Goal: Task Accomplishment & Management: Use online tool/utility

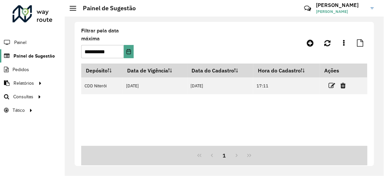
click at [23, 54] on span "Painel de Sugestão" at bounding box center [34, 55] width 41 height 7
click at [36, 54] on span "Painel de Sugestão" at bounding box center [34, 55] width 41 height 7
click at [0, 49] on link "Painel de Sugestão" at bounding box center [26, 55] width 53 height 13
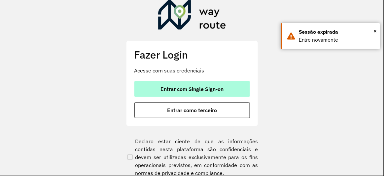
click at [157, 85] on button "Entrar com Single Sign-on" at bounding box center [192, 89] width 116 height 16
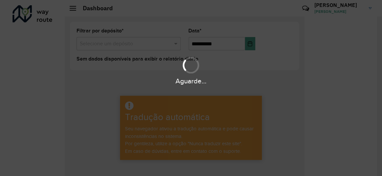
click at [322, 44] on div "Aguarde..." at bounding box center [191, 88] width 382 height 176
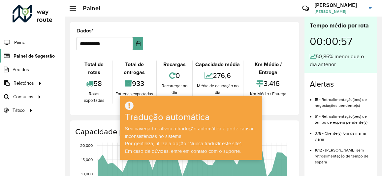
click at [35, 56] on font "Painel de Sugestão" at bounding box center [34, 55] width 41 height 5
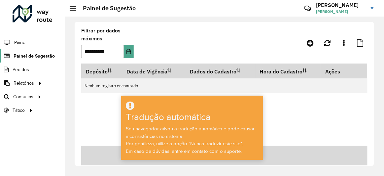
click at [39, 55] on font "Painel de Sugestão" at bounding box center [34, 55] width 41 height 5
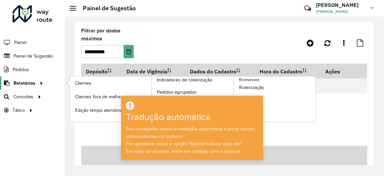
click at [27, 81] on font "Relatórios" at bounding box center [25, 82] width 22 height 5
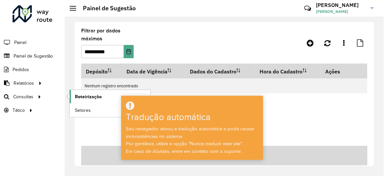
click at [77, 95] on font "Roteirização" at bounding box center [88, 96] width 27 height 5
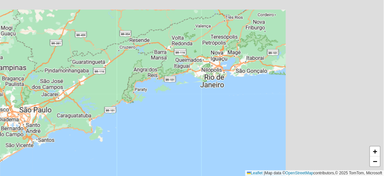
click at [175, 102] on hb-router-mapa "Roteirizando... + − Leaflet | Map data © OpenStreetMap contributors,© 2025 TomT…" at bounding box center [192, 88] width 384 height 176
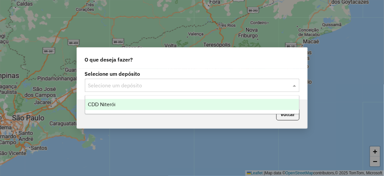
click at [135, 83] on input "text" at bounding box center [185, 86] width 195 height 8
click at [110, 101] on div "CDD Niterói" at bounding box center [192, 104] width 214 height 11
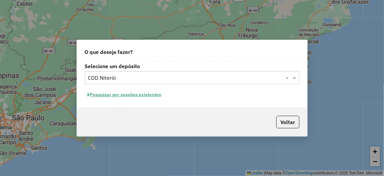
click at [147, 96] on button "Pesquisar por sessões existentes" at bounding box center [125, 94] width 80 height 10
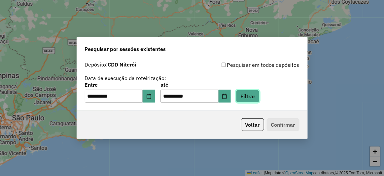
click at [256, 97] on button "Filtrar" at bounding box center [247, 96] width 23 height 13
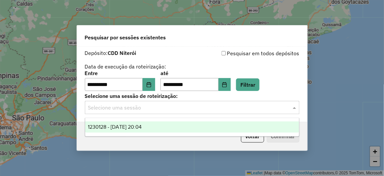
click at [147, 111] on input "text" at bounding box center [185, 108] width 195 height 8
click at [131, 126] on span "1230128 - 15/08/2025 20:04" at bounding box center [115, 127] width 54 height 6
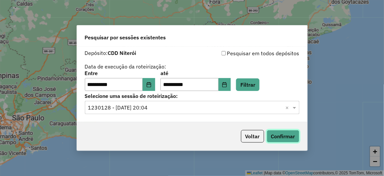
click at [282, 131] on button "Confirmar" at bounding box center [283, 136] width 33 height 13
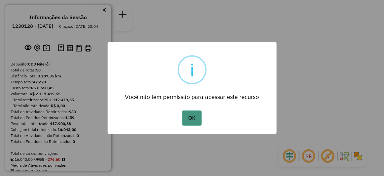
click at [187, 116] on button "OK" at bounding box center [191, 117] width 19 height 15
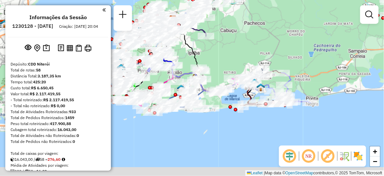
drag, startPoint x: 229, startPoint y: 109, endPoint x: 259, endPoint y: 45, distance: 70.5
click at [261, 42] on div "Janela de atendimento Grade de atendimento Capacidade Transportadoras Veículos …" at bounding box center [192, 88] width 384 height 176
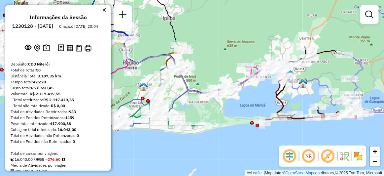
drag, startPoint x: 201, startPoint y: 48, endPoint x: 242, endPoint y: 64, distance: 43.6
click at [214, 66] on div "Rota 12 - Placa FML4H06 91054169 - [PERSON_NAME] 08212904792 Janela de atendime…" at bounding box center [192, 88] width 384 height 176
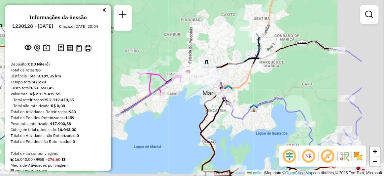
drag, startPoint x: 294, startPoint y: 61, endPoint x: 232, endPoint y: 50, distance: 62.2
click at [232, 50] on div "Rota 12 - Placa FML4H06 91054169 - [PERSON_NAME] 08212904792 Janela de atendime…" at bounding box center [192, 88] width 384 height 176
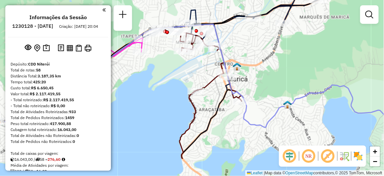
drag, startPoint x: 248, startPoint y: 84, endPoint x: 291, endPoint y: 49, distance: 54.9
click at [291, 49] on div "Rota 12 - Placa FML4H06 91054169 - [PERSON_NAME] 08212904792 Janela de atendime…" at bounding box center [192, 88] width 384 height 176
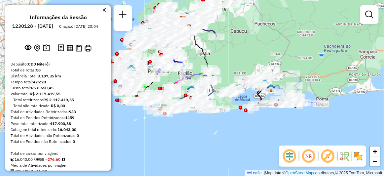
drag, startPoint x: 280, startPoint y: 79, endPoint x: 278, endPoint y: 85, distance: 5.8
click at [278, 85] on icon at bounding box center [224, 56] width 121 height 73
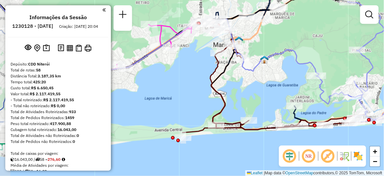
drag, startPoint x: 253, startPoint y: 79, endPoint x: 263, endPoint y: 45, distance: 35.9
click at [263, 45] on div "Rota 12 - Placa FML4H06 91054169 - [PERSON_NAME] 08212904792 Janela de atendime…" at bounding box center [192, 88] width 384 height 176
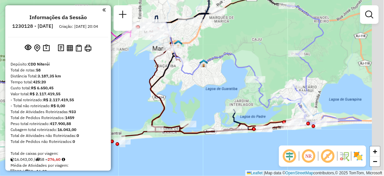
drag, startPoint x: 265, startPoint y: 60, endPoint x: 204, endPoint y: 64, distance: 60.9
click at [204, 64] on img at bounding box center [203, 63] width 9 height 9
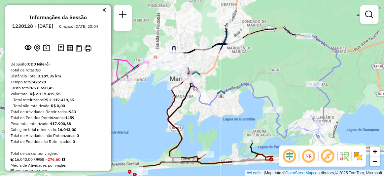
drag, startPoint x: 229, startPoint y: 34, endPoint x: 272, endPoint y: 90, distance: 70.4
click at [272, 90] on div "Rota 12 - Placa FML4H06 91054169 - [PERSON_NAME] 08212904792 Janela de atendime…" at bounding box center [192, 88] width 384 height 176
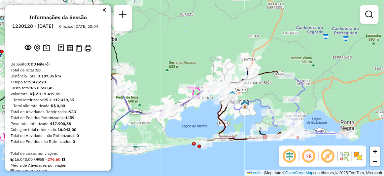
drag, startPoint x: 260, startPoint y: 82, endPoint x: 269, endPoint y: 93, distance: 14.5
click at [269, 93] on div "Rota 12 - Placa FML4H06 91054169 - [PERSON_NAME] 08212904792 Janela de atendime…" at bounding box center [192, 88] width 384 height 176
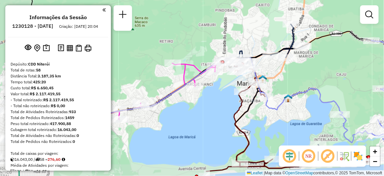
drag, startPoint x: 221, startPoint y: 85, endPoint x: 277, endPoint y: 68, distance: 58.2
click at [277, 68] on div "Rota 12 - Placa FML4H06 91054169 - [PERSON_NAME] 08212904792 Janela de atendime…" at bounding box center [192, 88] width 384 height 176
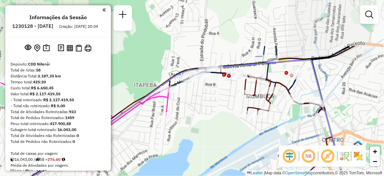
drag, startPoint x: 220, startPoint y: 55, endPoint x: 226, endPoint y: 118, distance: 63.1
click at [226, 118] on div "Rota 12 - Placa FML4H06 91054169 - [PERSON_NAME] 08212904792 Janela de atendime…" at bounding box center [192, 88] width 384 height 176
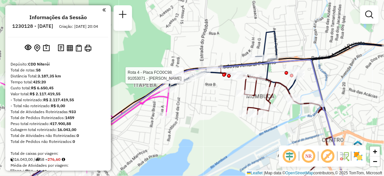
select select "**********"
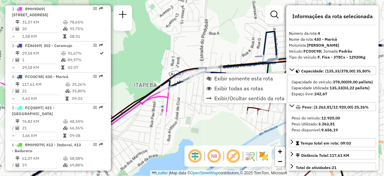
scroll to position [363, 0]
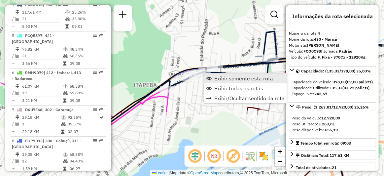
click at [222, 78] on span "Exibir somente esta rota" at bounding box center [243, 78] width 59 height 5
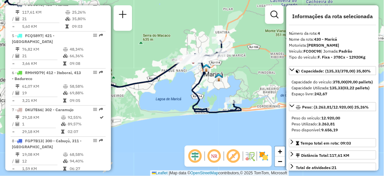
drag, startPoint x: 225, startPoint y: 59, endPoint x: 174, endPoint y: 20, distance: 63.7
click at [174, 20] on div "Janela de atendimento Grade de atendimento Capacidade Transportadoras Veículos …" at bounding box center [192, 88] width 384 height 176
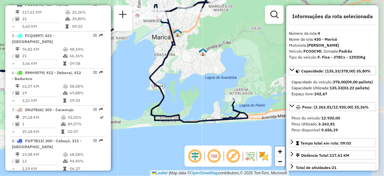
drag, startPoint x: 240, startPoint y: 81, endPoint x: 223, endPoint y: 60, distance: 26.5
click at [223, 59] on div "Janela de atendimento Grade de atendimento Capacidade Transportadoras Veículos …" at bounding box center [192, 88] width 384 height 176
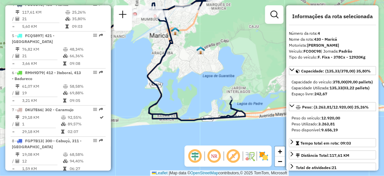
click at [256, 131] on div "Janela de atendimento Grade de atendimento Capacidade Transportadoras Veículos …" at bounding box center [192, 88] width 384 height 176
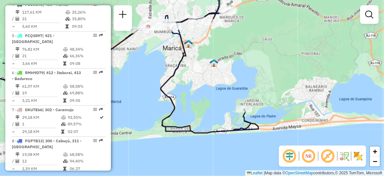
drag, startPoint x: 255, startPoint y: 67, endPoint x: 267, endPoint y: 80, distance: 17.7
click at [267, 80] on div "Janela de atendimento Grade de atendimento Capacidade Transportadoras Veículos …" at bounding box center [192, 88] width 384 height 176
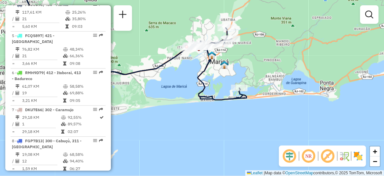
drag, startPoint x: 279, startPoint y: 86, endPoint x: 256, endPoint y: 75, distance: 25.0
click at [256, 75] on div "Janela de atendimento Grade de atendimento Capacidade Transportadoras Veículos …" at bounding box center [192, 88] width 384 height 176
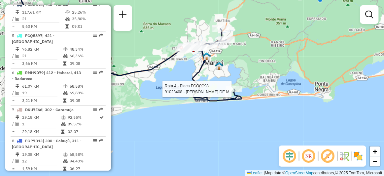
select select "**********"
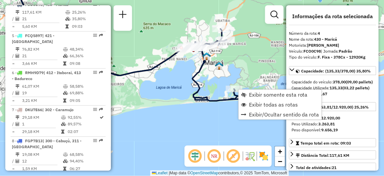
click at [225, 118] on div "Janela de atendimento Grade de atendimento Capacidade Transportadoras Veículos …" at bounding box center [192, 88] width 384 height 176
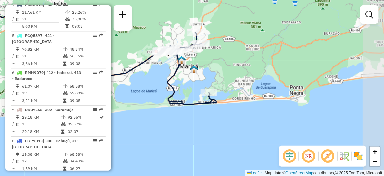
drag, startPoint x: 239, startPoint y: 106, endPoint x: 211, endPoint y: 110, distance: 28.1
click at [211, 110] on div "Janela de atendimento Grade de atendimento Capacidade Transportadoras Veículos …" at bounding box center [192, 88] width 384 height 176
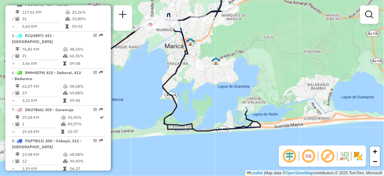
drag, startPoint x: 215, startPoint y: 84, endPoint x: 262, endPoint y: 87, distance: 46.6
click at [262, 87] on div "Janela de atendimento Grade de atendimento Capacidade Transportadoras Veículos …" at bounding box center [192, 88] width 384 height 176
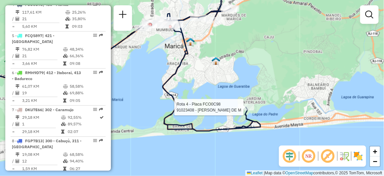
select select "**********"
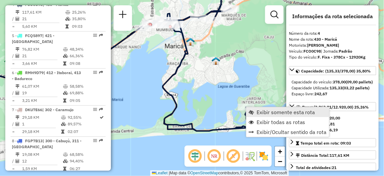
click at [268, 112] on span "Exibir somente esta rota" at bounding box center [286, 111] width 59 height 5
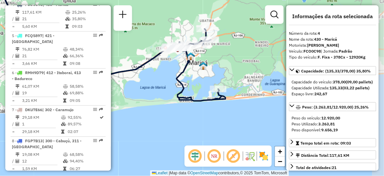
drag, startPoint x: 266, startPoint y: 102, endPoint x: 183, endPoint y: 31, distance: 109.9
click at [183, 31] on div "Janela de atendimento Grade de atendimento Capacidade Transportadoras Veículos …" at bounding box center [192, 88] width 384 height 176
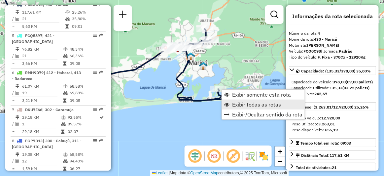
click at [235, 102] on span "Exibir todas as rotas" at bounding box center [256, 104] width 49 height 5
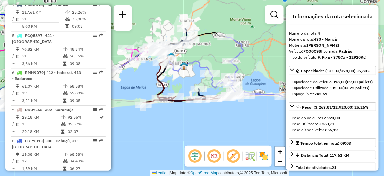
drag, startPoint x: 237, startPoint y: 111, endPoint x: 212, endPoint y: 111, distance: 25.1
click at [212, 111] on div "Janela de atendimento Grade de atendimento Capacidade Transportadoras Veículos …" at bounding box center [192, 88] width 384 height 176
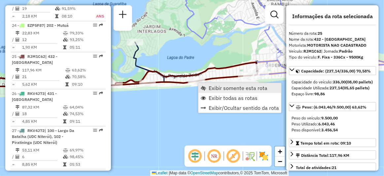
scroll to position [1095, 0]
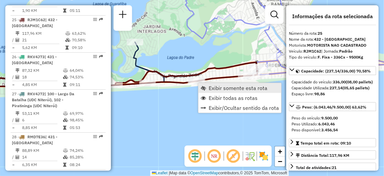
click at [217, 87] on span "Exibir somente esta rota" at bounding box center [238, 87] width 59 height 5
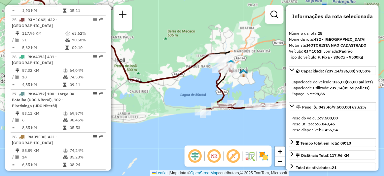
drag, startPoint x: 202, startPoint y: 79, endPoint x: 174, endPoint y: 22, distance: 63.9
click at [174, 22] on div "Janela de atendimento Grade de atendimento Capacidade Transportadoras Veículos …" at bounding box center [192, 88] width 384 height 176
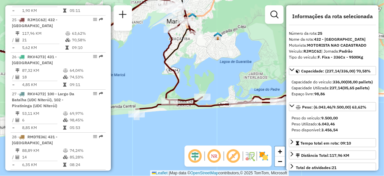
drag, startPoint x: 242, startPoint y: 94, endPoint x: 210, endPoint y: 80, distance: 35.5
click at [210, 80] on div "Janela de atendimento Grade de atendimento Capacidade Transportadoras Veículos …" at bounding box center [192, 88] width 384 height 176
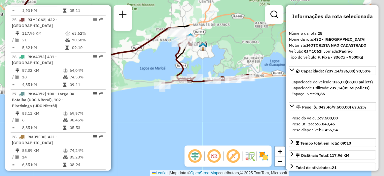
drag, startPoint x: 231, startPoint y: 73, endPoint x: 212, endPoint y: 63, distance: 21.9
click at [212, 63] on div "Janela de atendimento Grade de atendimento Capacidade Transportadoras Veículos …" at bounding box center [192, 88] width 384 height 176
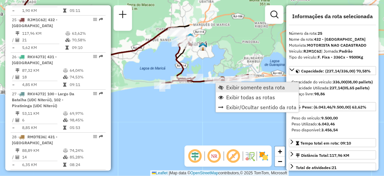
click at [227, 86] on span "Exibir somente esta rota" at bounding box center [255, 87] width 59 height 5
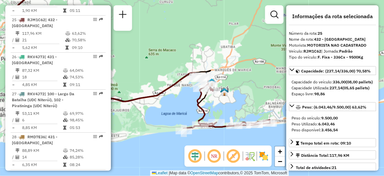
drag, startPoint x: 226, startPoint y: 83, endPoint x: 156, endPoint y: 19, distance: 94.4
click at [156, 19] on div "Janela de atendimento Grade de atendimento Capacidade Transportadoras Veículos …" at bounding box center [192, 88] width 384 height 176
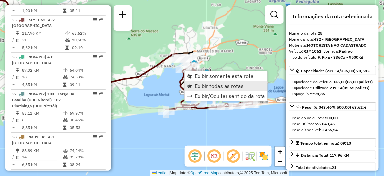
click at [210, 84] on span "Exibir todas as rotas" at bounding box center [219, 85] width 49 height 5
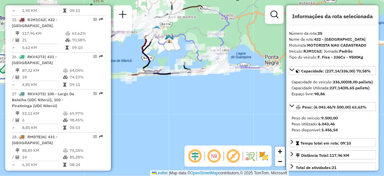
drag, startPoint x: 214, startPoint y: 76, endPoint x: 176, endPoint y: 50, distance: 45.7
click at [175, 42] on div "Janela de atendimento Grade de atendimento Capacidade Transportadoras Veículos …" at bounding box center [192, 88] width 384 height 176
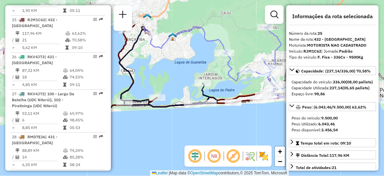
drag, startPoint x: 187, startPoint y: 76, endPoint x: 226, endPoint y: 117, distance: 56.0
click at [226, 117] on div "Janela de atendimento Grade de atendimento Capacidade Transportadoras Veículos …" at bounding box center [192, 88] width 384 height 176
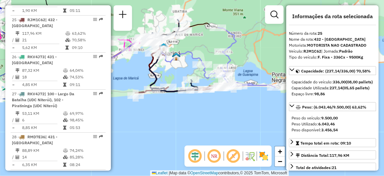
click at [265, 112] on div "Rota 48 - Placa FSF7C64 91051400 - BAR E RESTAURANTE KANOA LTDA Janela de atend…" at bounding box center [192, 88] width 384 height 176
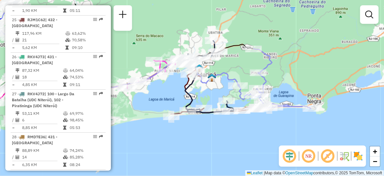
drag, startPoint x: 184, startPoint y: 58, endPoint x: 219, endPoint y: 79, distance: 41.3
click at [219, 79] on div "Janela de atendimento Grade de atendimento Capacidade Transportadoras Veículos …" at bounding box center [192, 88] width 384 height 176
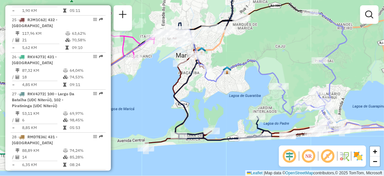
drag, startPoint x: 221, startPoint y: 71, endPoint x: 237, endPoint y: 69, distance: 16.3
click at [237, 69] on icon at bounding box center [132, 60] width 297 height 60
